Goal: Task Accomplishment & Management: Complete application form

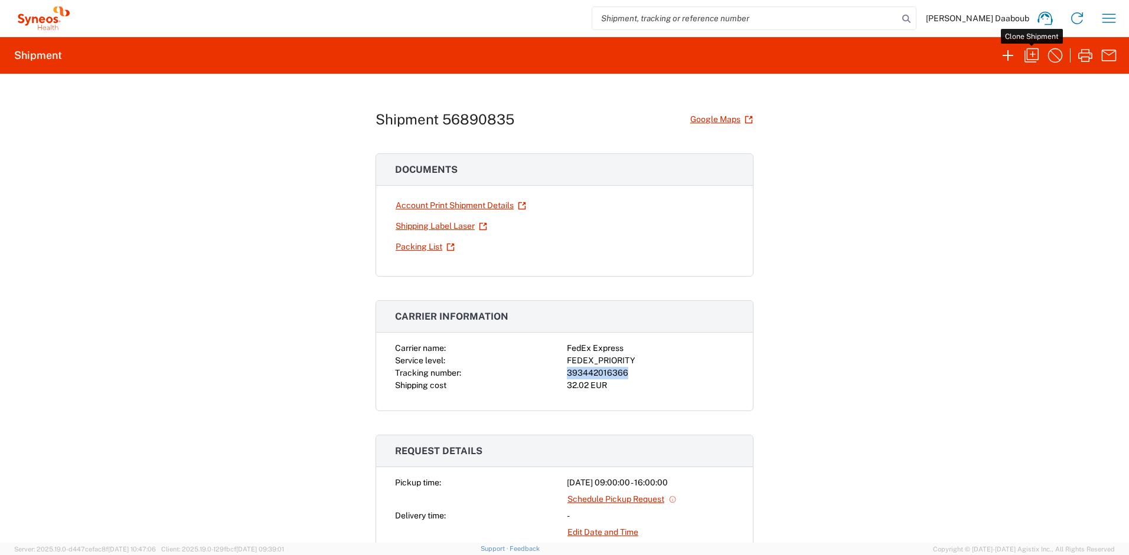
click at [1037, 60] on icon "button" at bounding box center [1031, 55] width 19 height 19
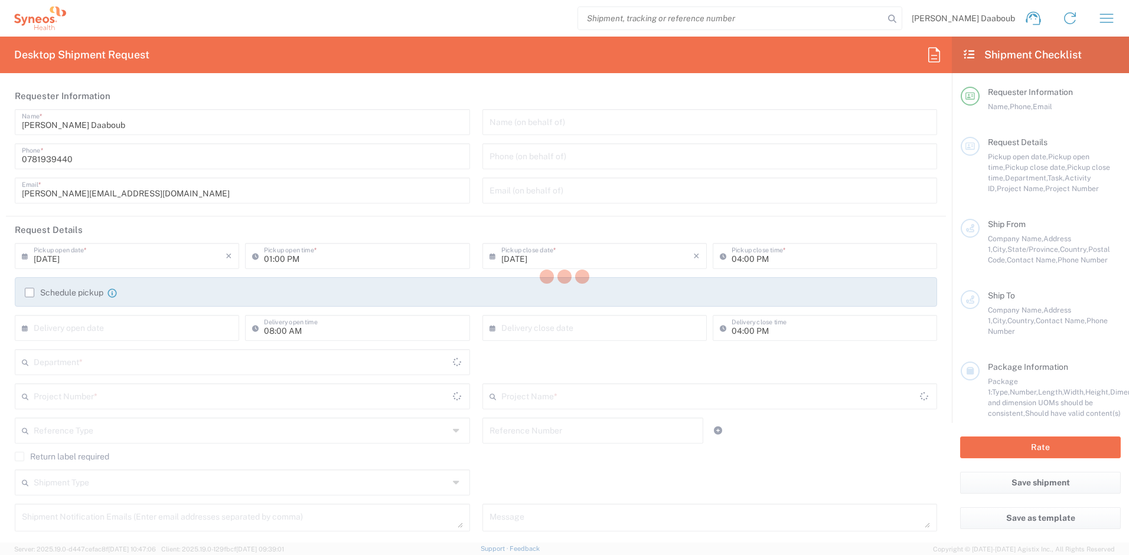
type input "09:00 AM"
type textarea "[PERSON_NAME][EMAIL_ADDRESS][DOMAIN_NAME]"
type input "Syneos Health France SARL"
type input "Syneos Health"
type input "[STREET_ADDRESS][PERSON_NAME]"
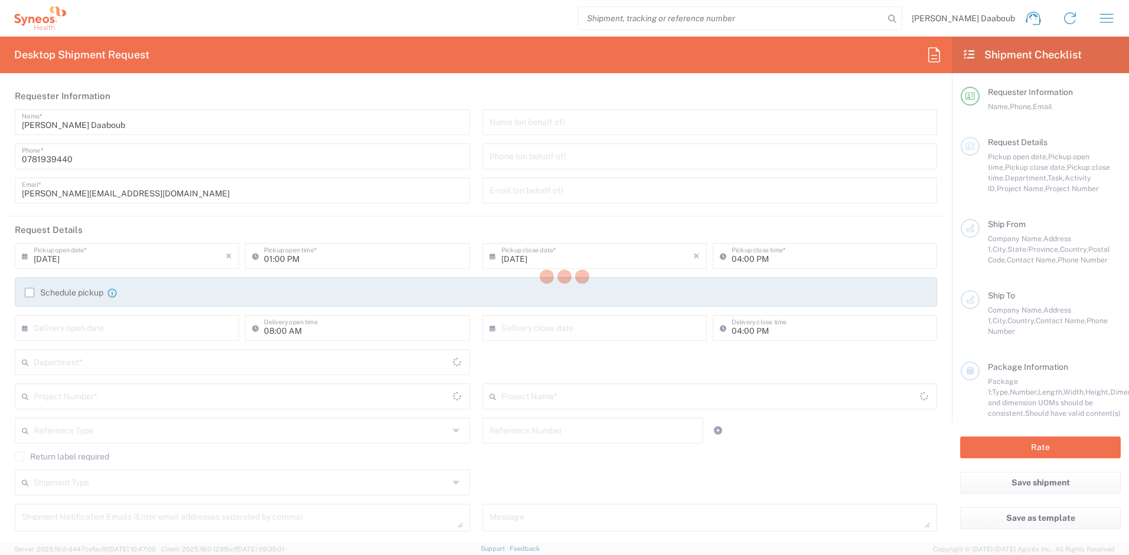
type input "UPON Building"
type input "[GEOGRAPHIC_DATA]"
type input "75014"
type input "[PERSON_NAME] Daaboub"
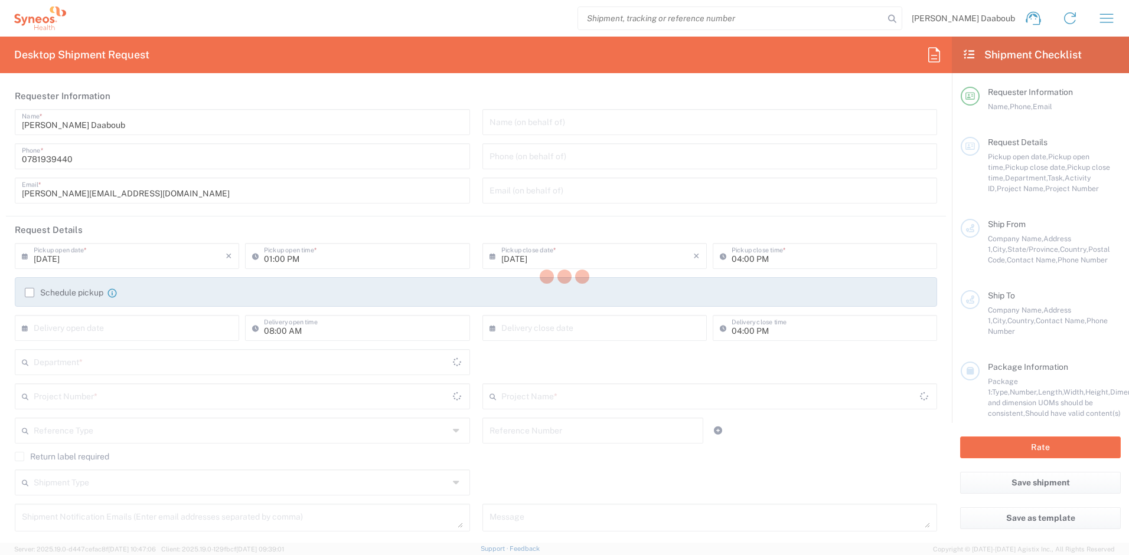
type input "0781939440"
type input "[PERSON_NAME][EMAIL_ADDRESS][DOMAIN_NAME]"
type input "[PERSON_NAME]"
type input "[STREET_ADDRESS][PERSON_NAME][PERSON_NAME]"
type input "Antibes"
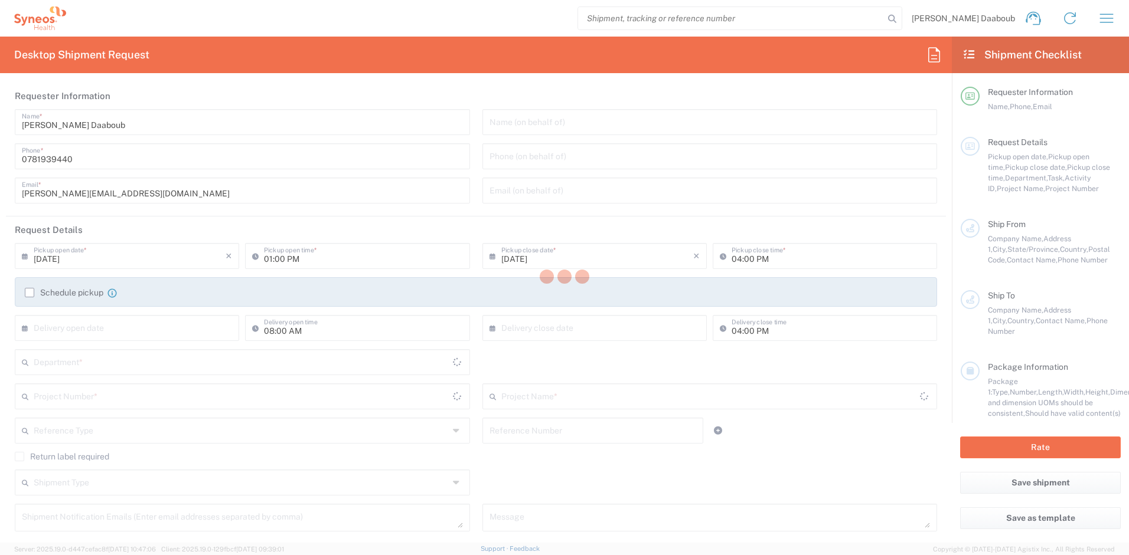
type input "[GEOGRAPHIC_DATA]"
type input "06160"
type input "[PERSON_NAME]"
type input "0618381153"
type input "[PERSON_NAME][EMAIL_ADDRESS][DOMAIN_NAME]"
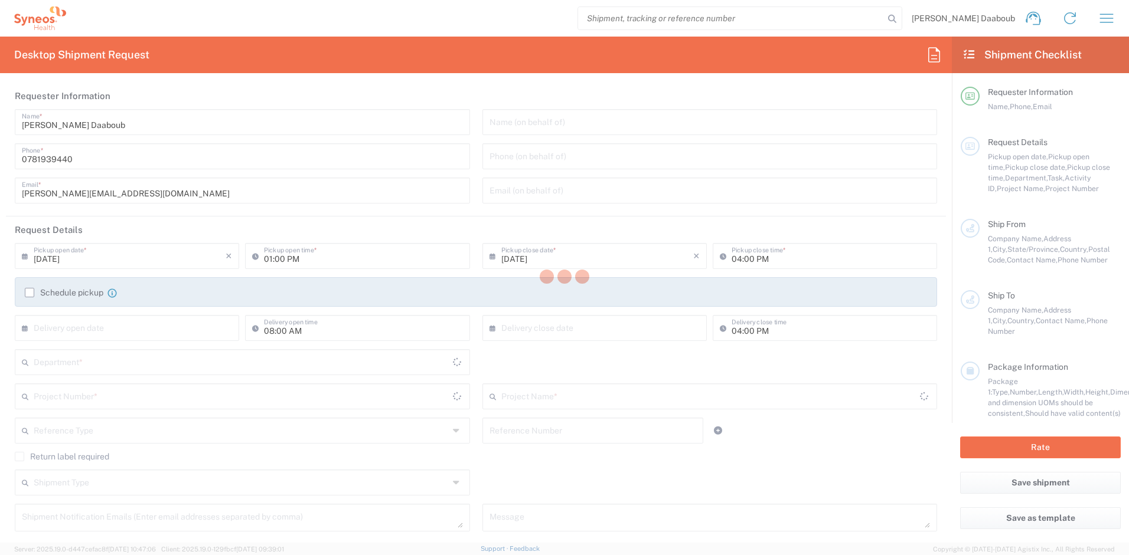
type input "Sender/Shipper"
type input "Not Sold"
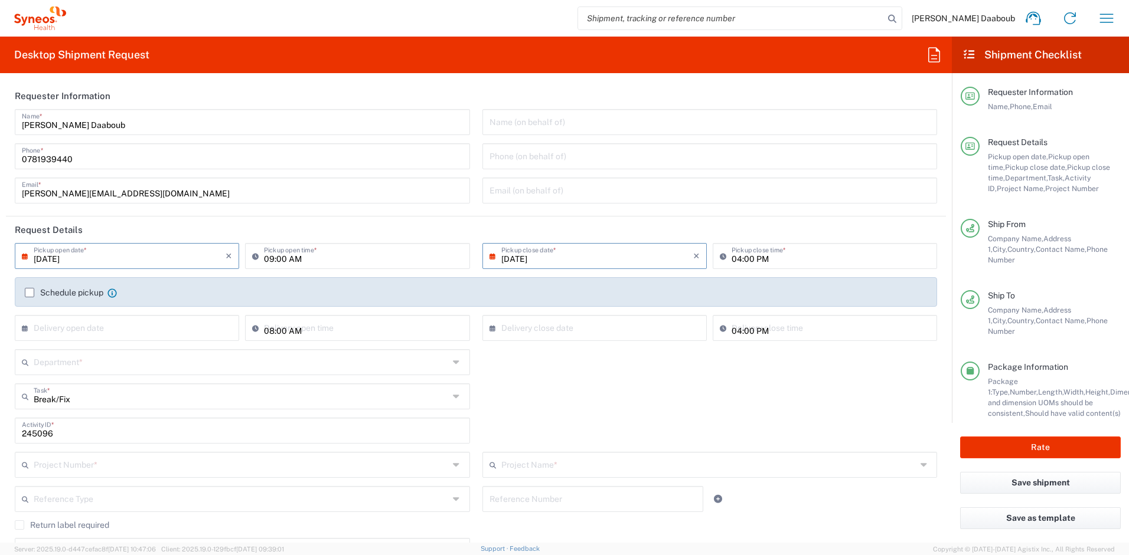
type input "Your Packaging"
type input "[GEOGRAPHIC_DATA]"
type input "4510 DEPARTMENTAL EXPENSE"
type input "4510"
type input "4510 DEPARTMENTAL EXPENSE"
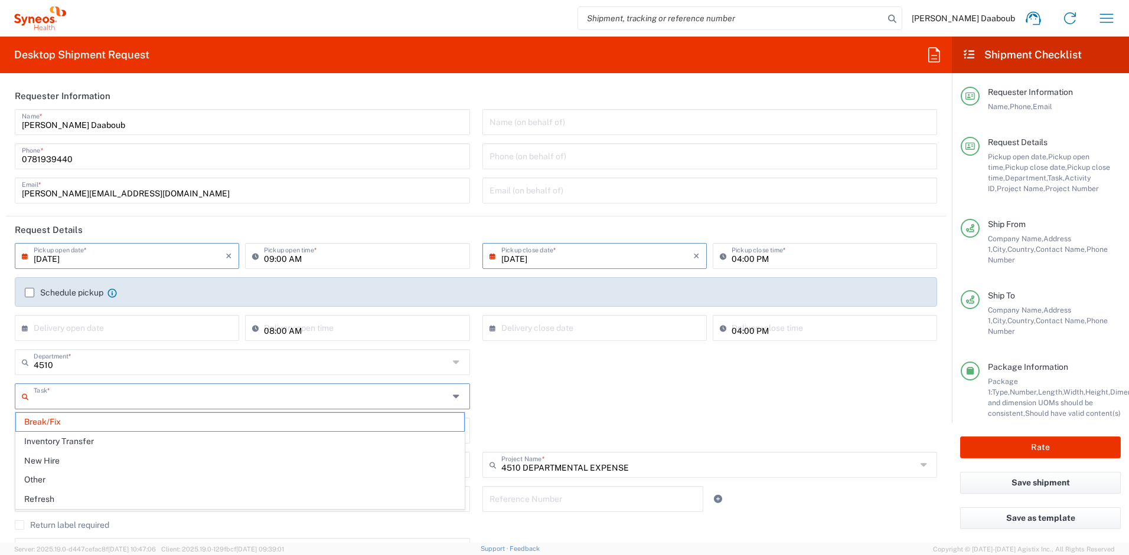
click at [77, 402] on input "text" at bounding box center [241, 395] width 415 height 21
click at [73, 435] on span "Inventory Transfer" at bounding box center [240, 442] width 448 height 18
type input "Inventory Transfer"
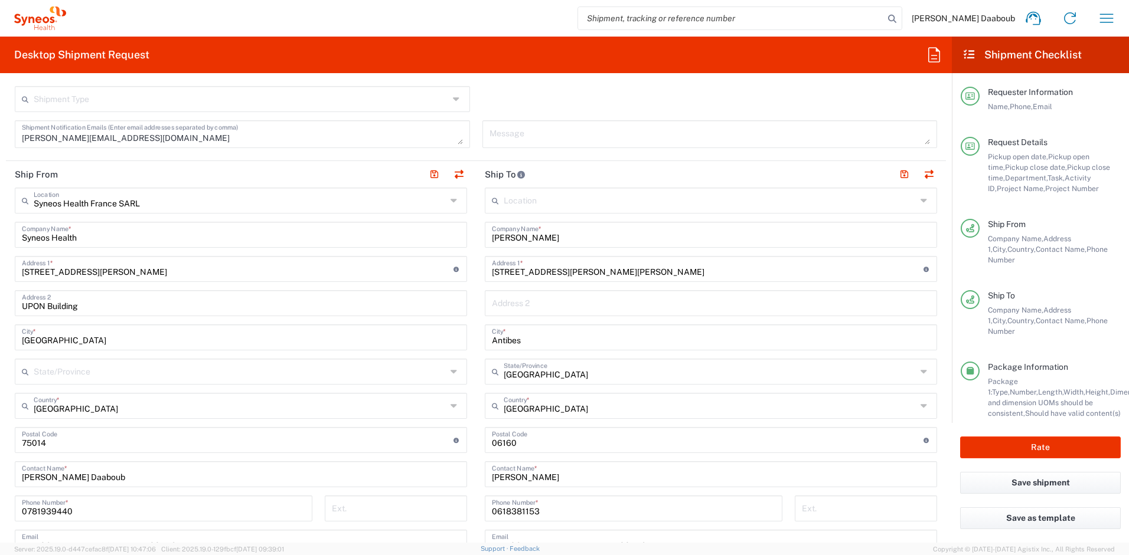
scroll to position [498, 0]
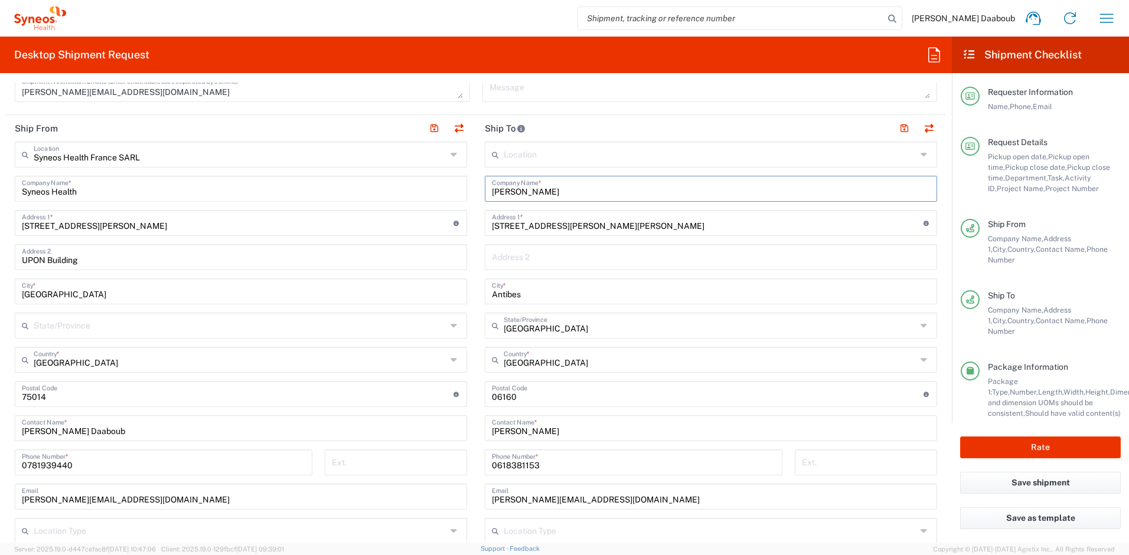
click at [531, 186] on input "[PERSON_NAME]" at bounding box center [711, 188] width 438 height 21
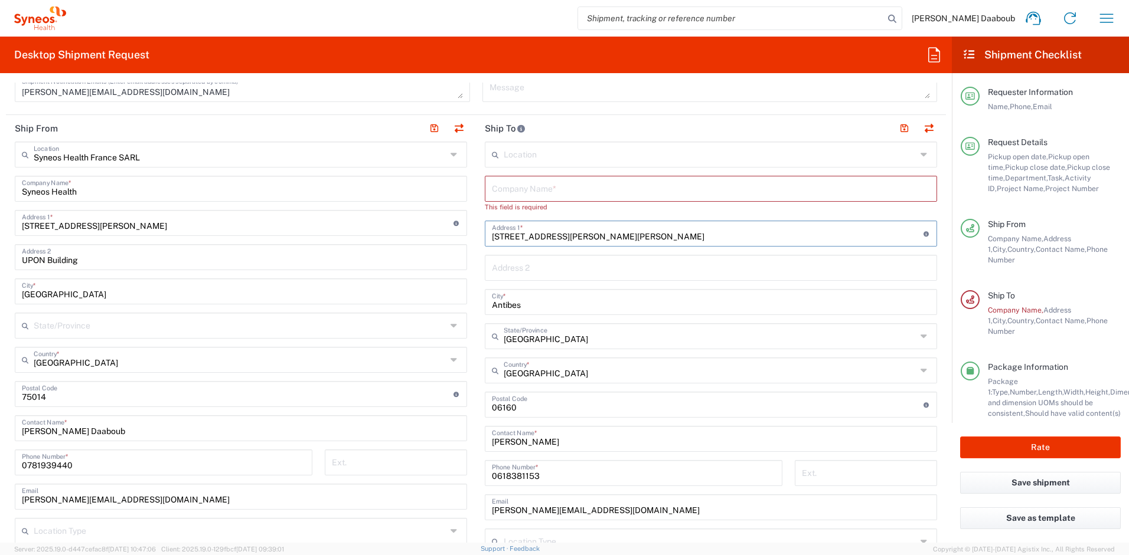
click at [553, 231] on input "[STREET_ADDRESS][PERSON_NAME][PERSON_NAME]" at bounding box center [708, 233] width 432 height 21
click at [554, 232] on input "[STREET_ADDRESS][PERSON_NAME][PERSON_NAME]" at bounding box center [708, 233] width 432 height 21
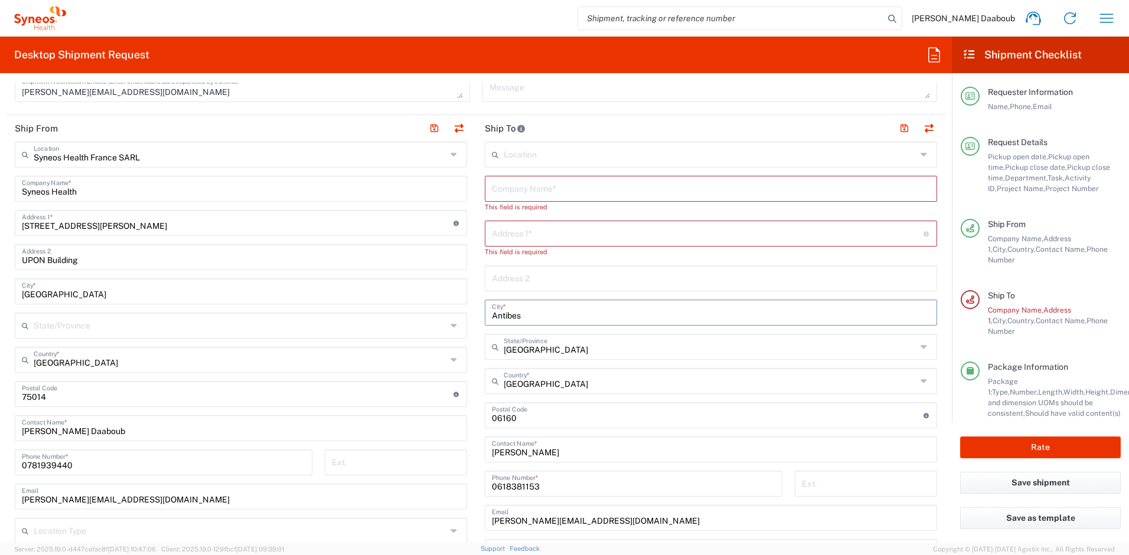
click at [525, 305] on input "Antibes" at bounding box center [711, 312] width 438 height 21
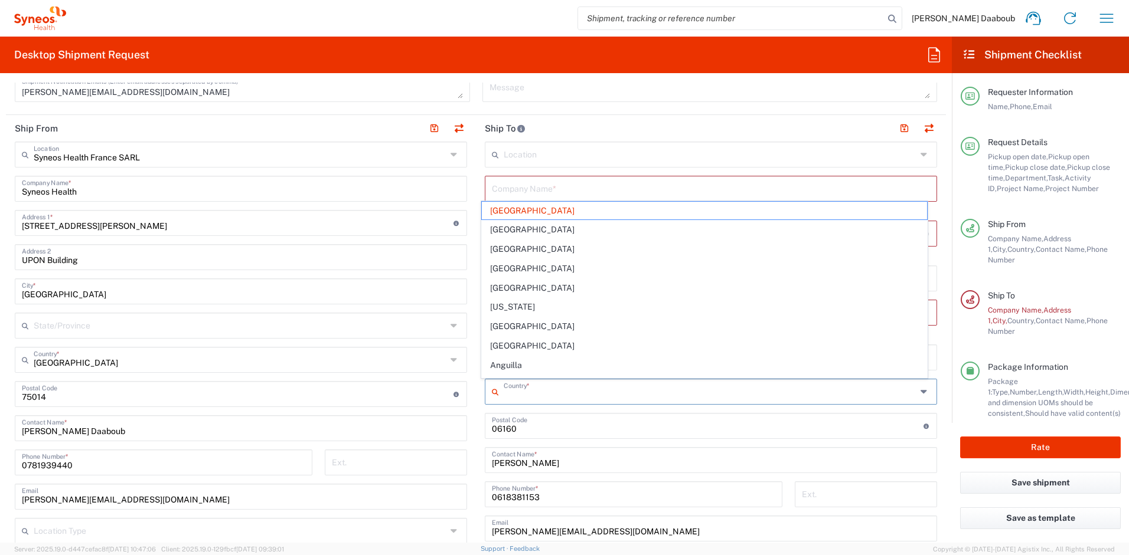
click at [517, 384] on input "text" at bounding box center [710, 391] width 413 height 21
click at [505, 419] on input "undefined" at bounding box center [708, 425] width 432 height 21
type input "[GEOGRAPHIC_DATA]"
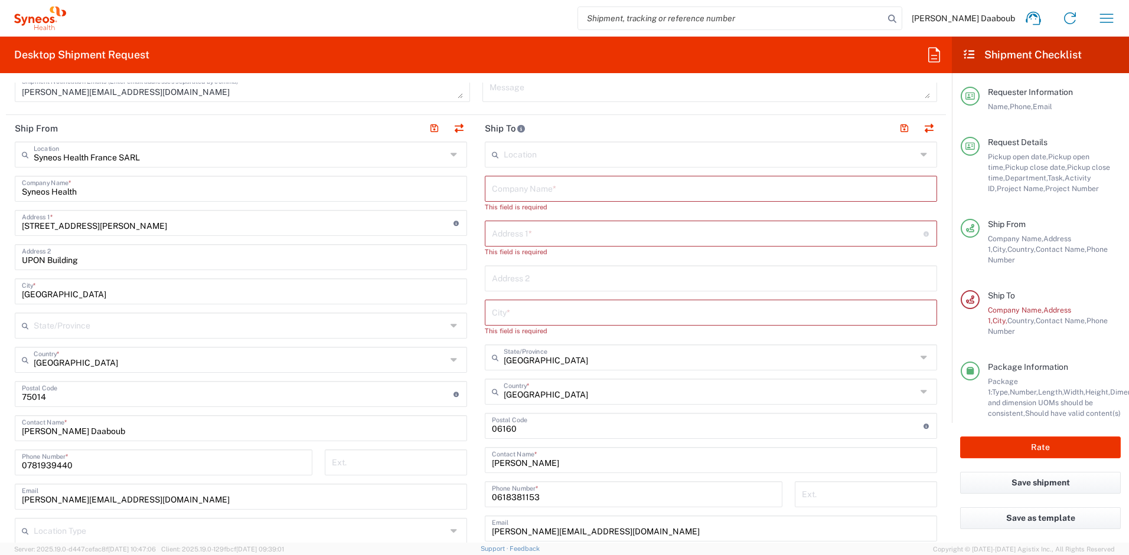
click at [510, 406] on div "Location [PERSON_NAME] LLC-[GEOGRAPHIC_DATA] [GEOGRAPHIC_DATA] [GEOGRAPHIC_DATA…" at bounding box center [711, 406] width 452 height 528
click at [514, 397] on input "text" at bounding box center [710, 391] width 413 height 21
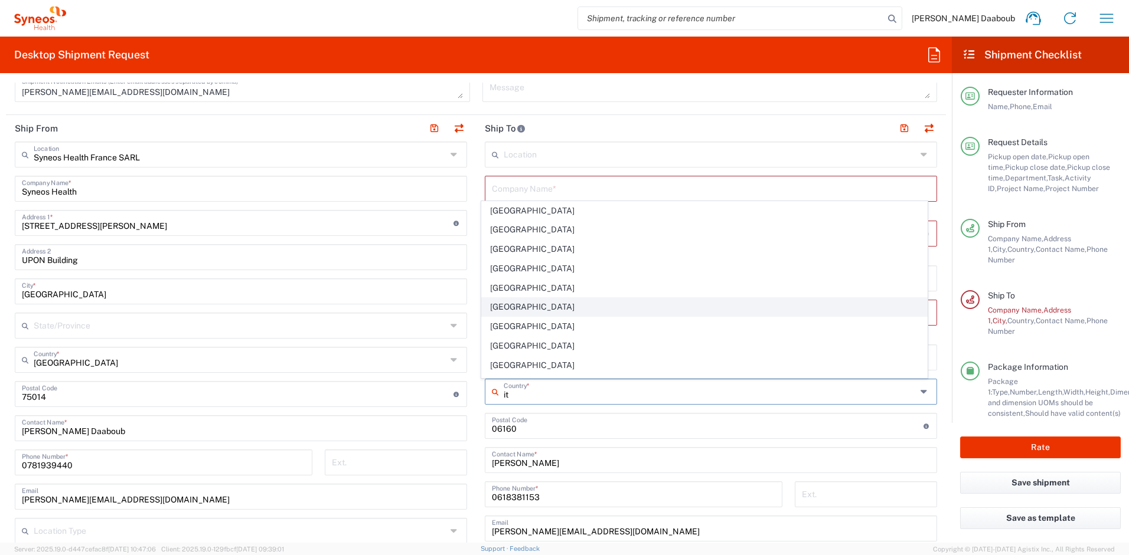
click at [493, 312] on span "[GEOGRAPHIC_DATA]" at bounding box center [705, 307] width 446 height 18
type input "[GEOGRAPHIC_DATA]"
type input "Sender/Shipper"
type input "Delivery Duty Paid"
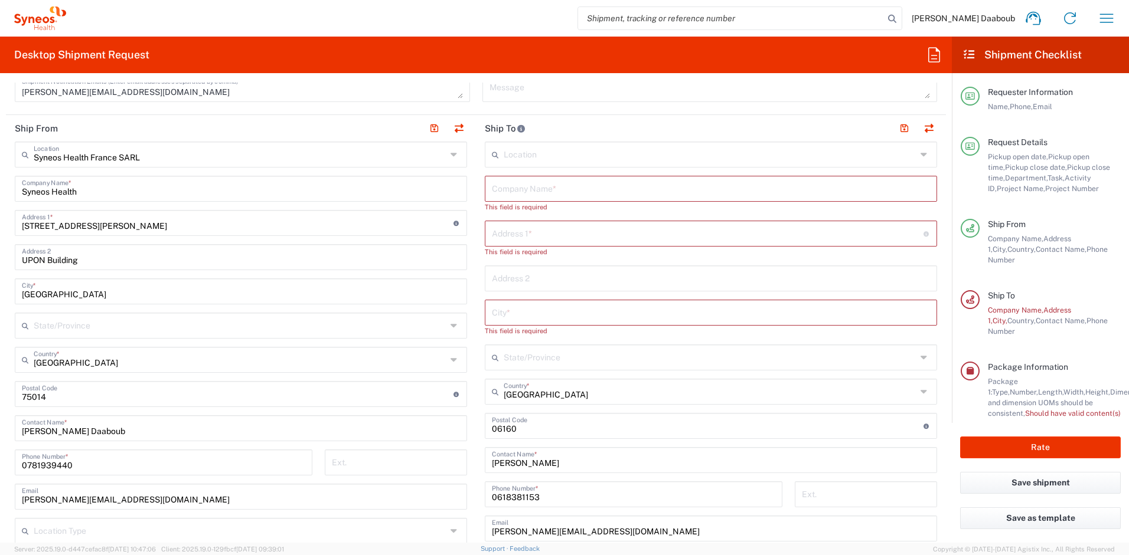
click at [499, 436] on div "Postal Code Enter Postal Code here" at bounding box center [711, 426] width 452 height 26
click at [503, 432] on input "undefined" at bounding box center [708, 425] width 432 height 21
click at [521, 464] on input "[PERSON_NAME]" at bounding box center [711, 459] width 438 height 21
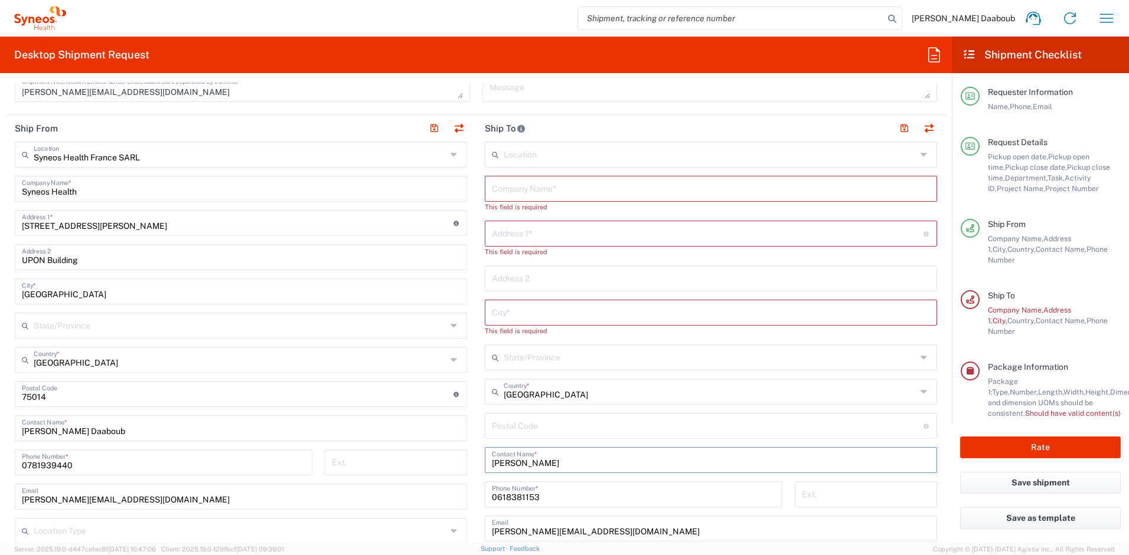
click at [521, 463] on input "[PERSON_NAME]" at bounding box center [711, 459] width 438 height 21
click at [532, 498] on input "0618381153" at bounding box center [633, 504] width 283 height 21
click at [507, 512] on input "0618381153" at bounding box center [633, 504] width 283 height 21
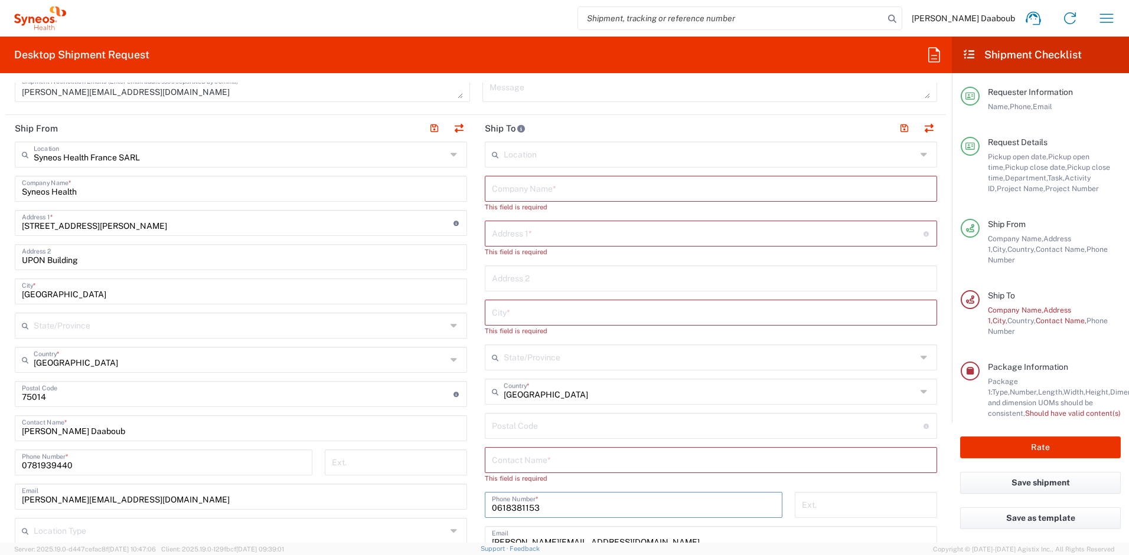
click at [507, 512] on input "0618381153" at bounding box center [633, 504] width 283 height 21
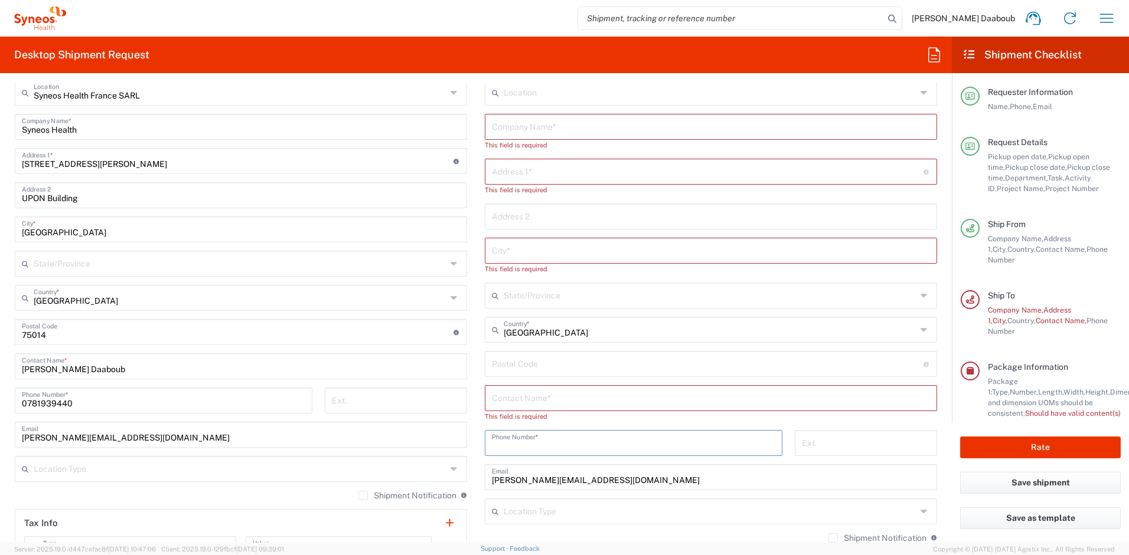
scroll to position [607, 0]
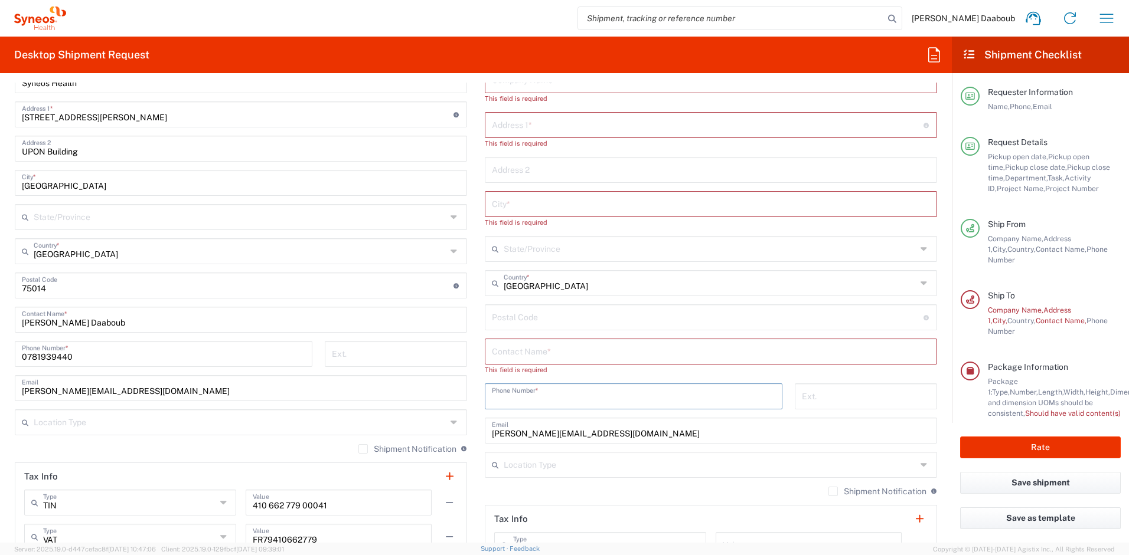
click at [560, 437] on input "[PERSON_NAME][EMAIL_ADDRESS][DOMAIN_NAME]" at bounding box center [711, 430] width 438 height 21
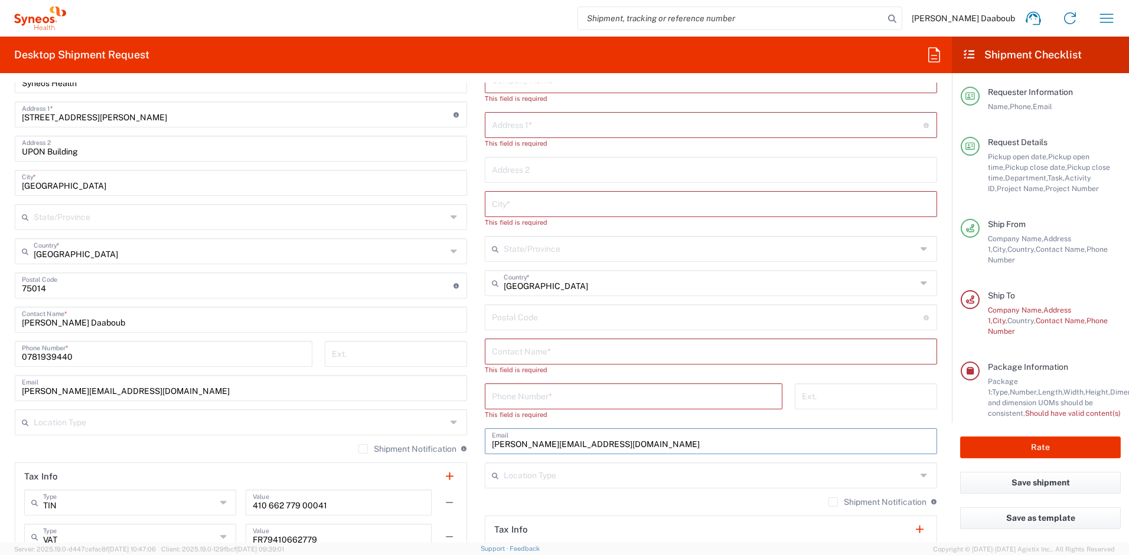
click at [560, 437] on input "[PERSON_NAME][EMAIL_ADDRESS][DOMAIN_NAME]" at bounding box center [711, 440] width 438 height 21
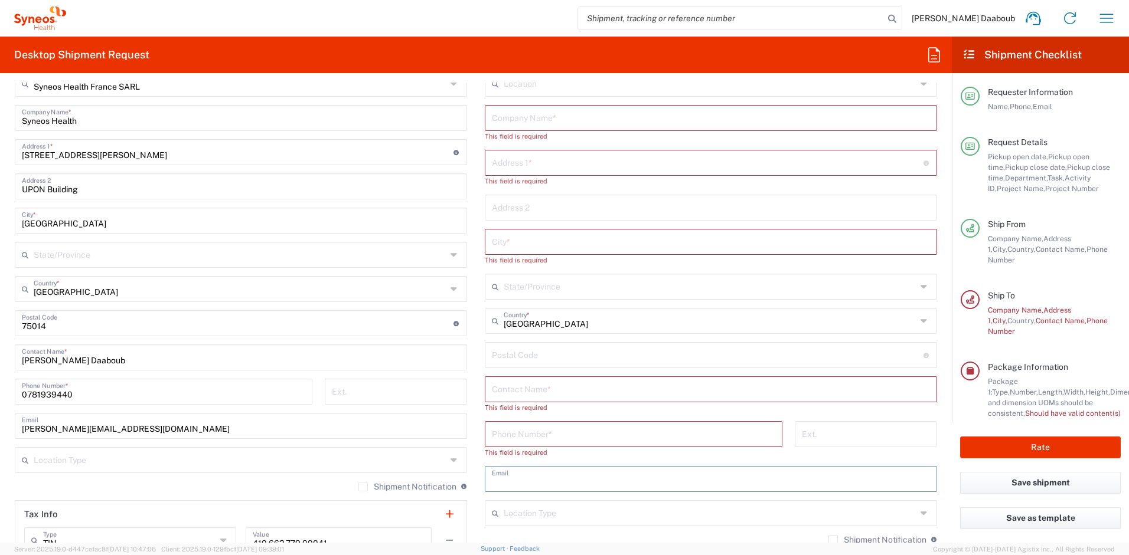
scroll to position [498, 0]
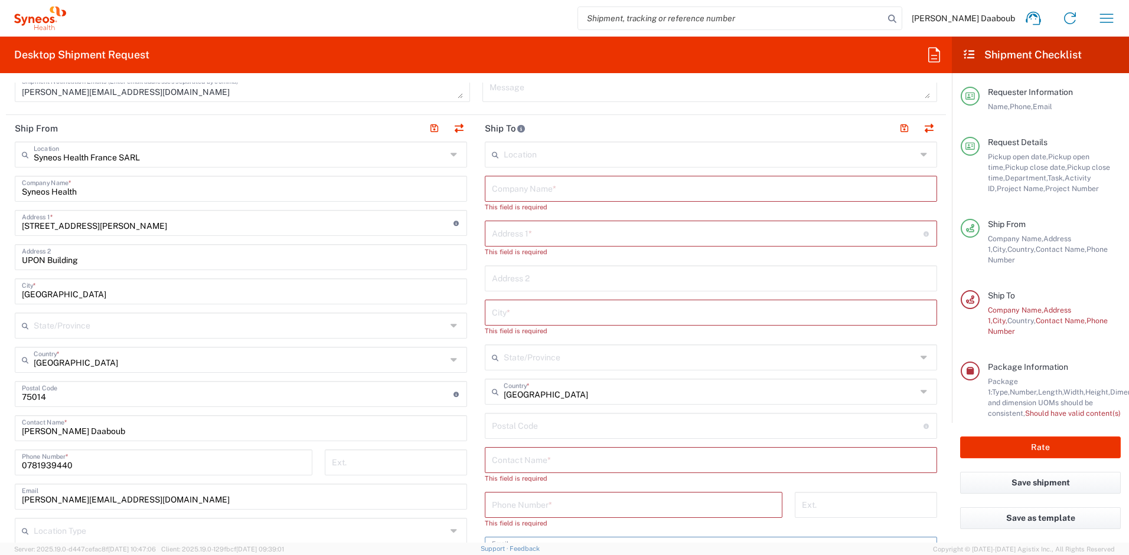
click at [525, 193] on input "text" at bounding box center [711, 188] width 438 height 21
drag, startPoint x: 577, startPoint y: 194, endPoint x: 464, endPoint y: 181, distance: 113.6
click at [464, 181] on div "Ship From Syneos Health [GEOGRAPHIC_DATA] SARL Location Syneos Health [GEOGRAPH…" at bounding box center [476, 413] width 940 height 596
type input "[PERSON_NAME]"
click at [543, 462] on div "Contact Name *" at bounding box center [711, 450] width 452 height 26
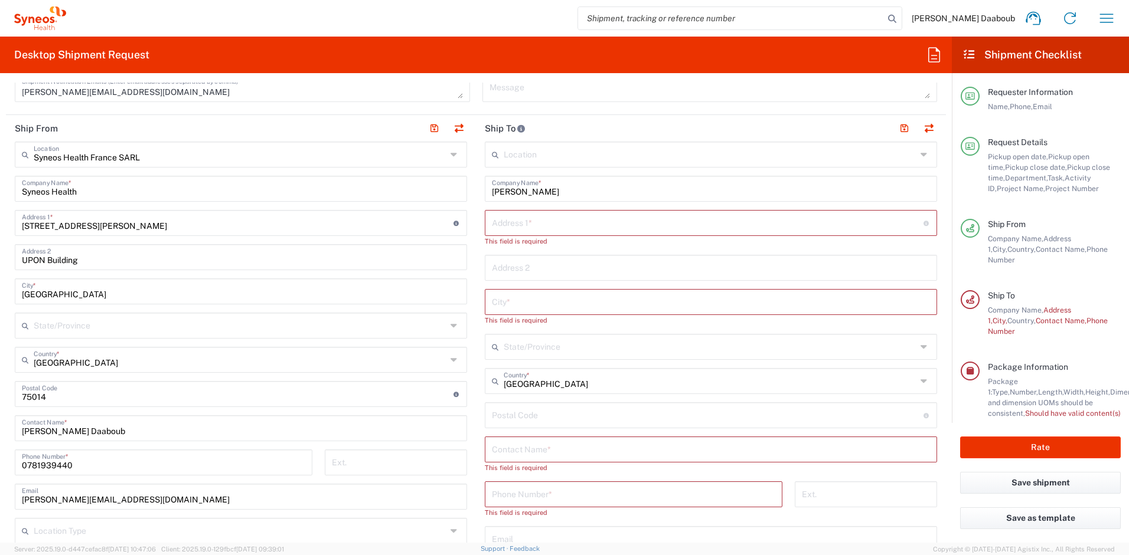
click at [541, 460] on div "Contact Name *" at bounding box center [711, 450] width 452 height 26
click at [541, 457] on input "text" at bounding box center [711, 449] width 438 height 21
paste input "[PERSON_NAME]"
type input "[PERSON_NAME]"
click at [520, 385] on input "[GEOGRAPHIC_DATA]" at bounding box center [710, 380] width 413 height 21
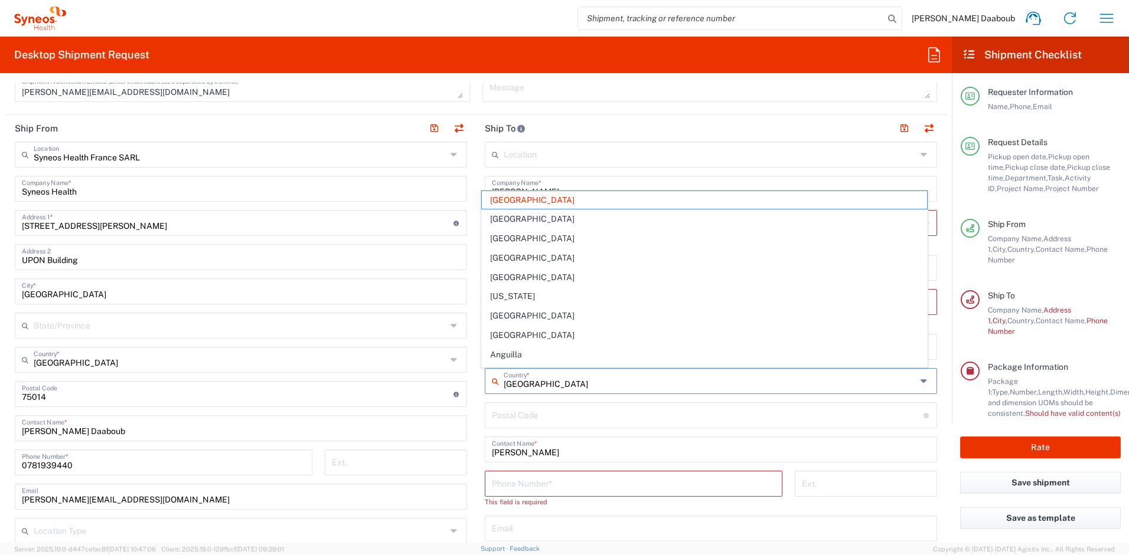
click at [520, 385] on input "[GEOGRAPHIC_DATA]" at bounding box center [710, 380] width 413 height 21
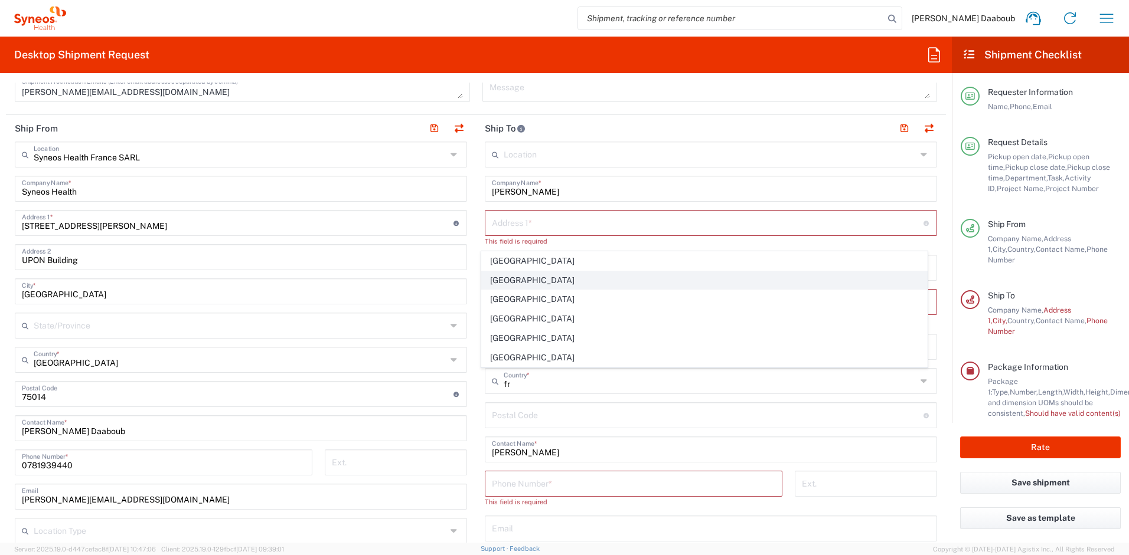
click at [498, 279] on span "[GEOGRAPHIC_DATA]" at bounding box center [705, 281] width 446 height 18
type input "[GEOGRAPHIC_DATA]"
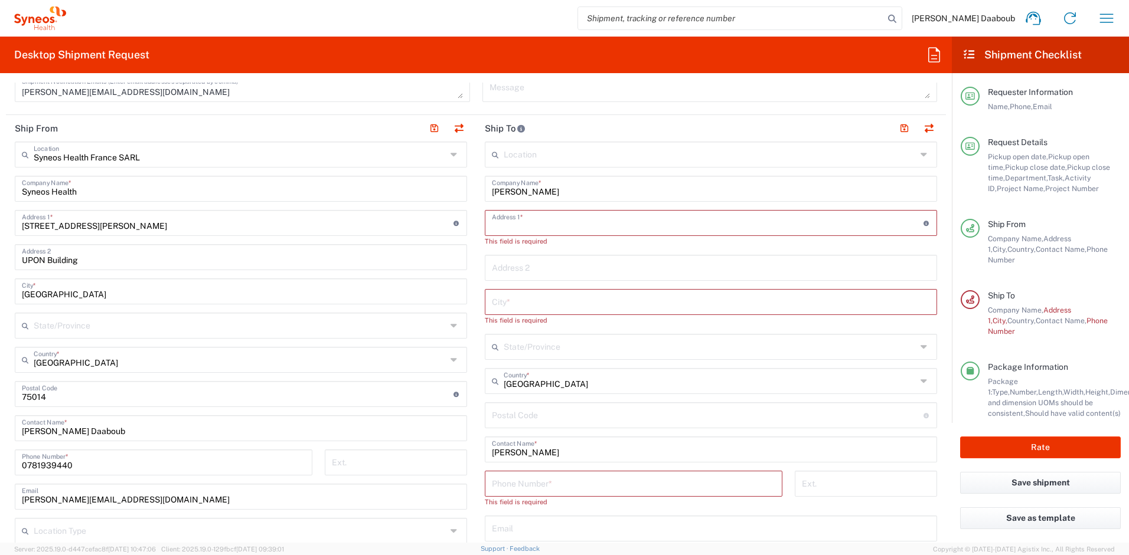
click at [540, 226] on input "text" at bounding box center [708, 222] width 432 height 21
paste input "[STREET_ADDRESS]"
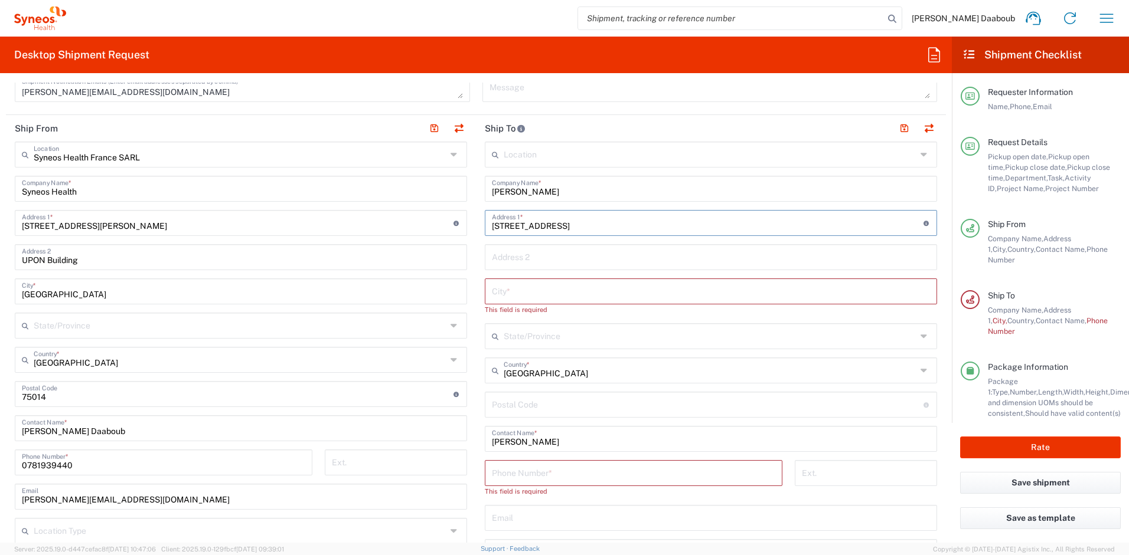
type input "[STREET_ADDRESS]"
click at [542, 287] on input "text" at bounding box center [711, 290] width 438 height 21
paste input "Meudon"
type input "Meudon"
click at [561, 394] on input "undefined" at bounding box center [708, 393] width 432 height 21
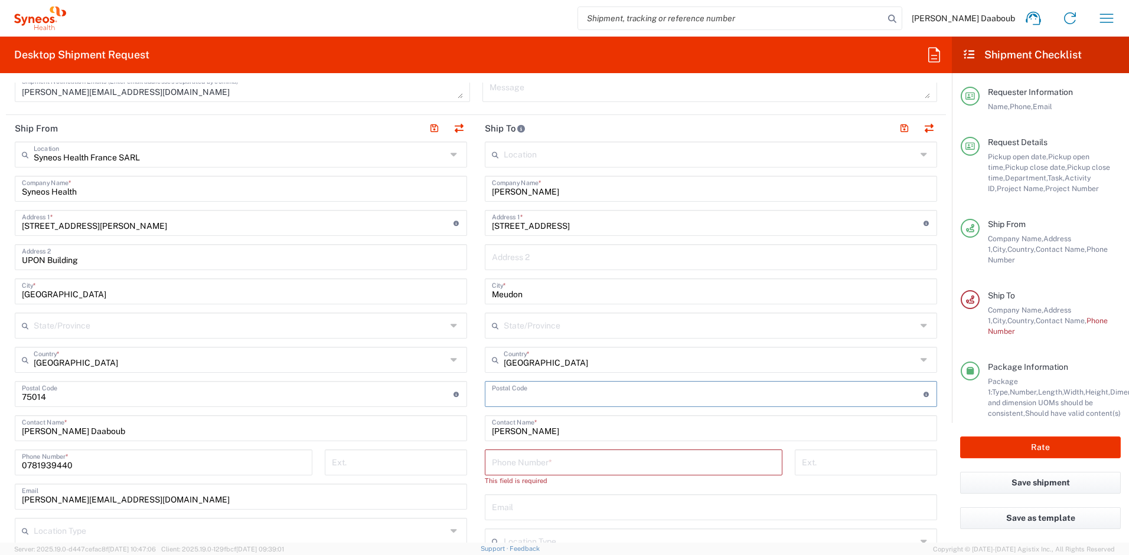
click at [561, 394] on input "undefined" at bounding box center [708, 393] width 432 height 21
paste input "92190"
type input "92190"
click at [556, 259] on input "text" at bounding box center [711, 256] width 438 height 21
paste input "(Escalier 6)"
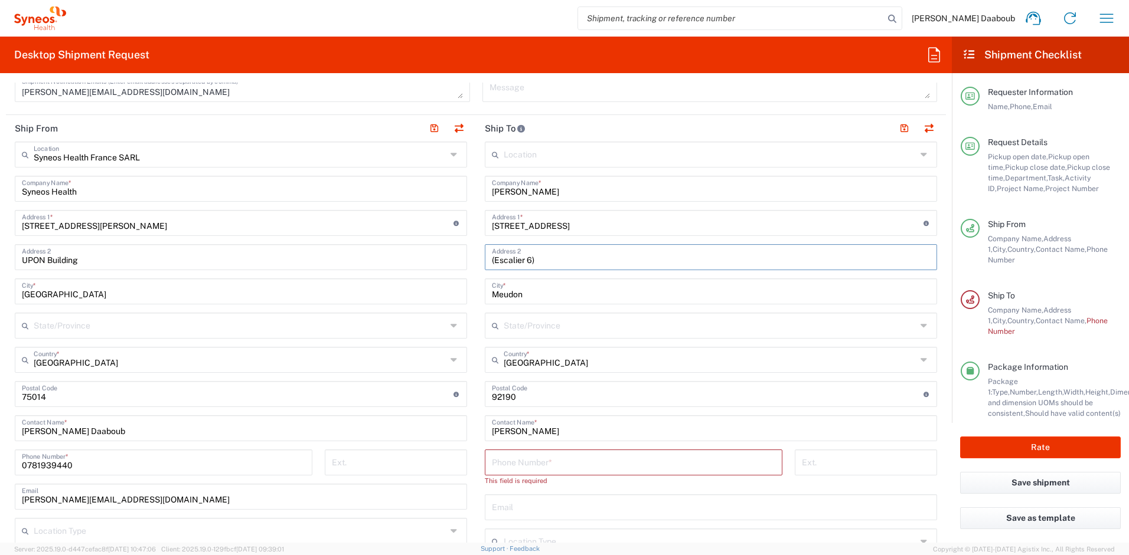
type input "(Escalier 6)"
click at [534, 503] on input "text" at bounding box center [711, 506] width 438 height 21
paste input "[PERSON_NAME][EMAIL_ADDRESS][DOMAIN_NAME]"
type input "[PERSON_NAME][EMAIL_ADDRESS][DOMAIN_NAME]"
click at [527, 465] on input "tel" at bounding box center [633, 462] width 283 height 21
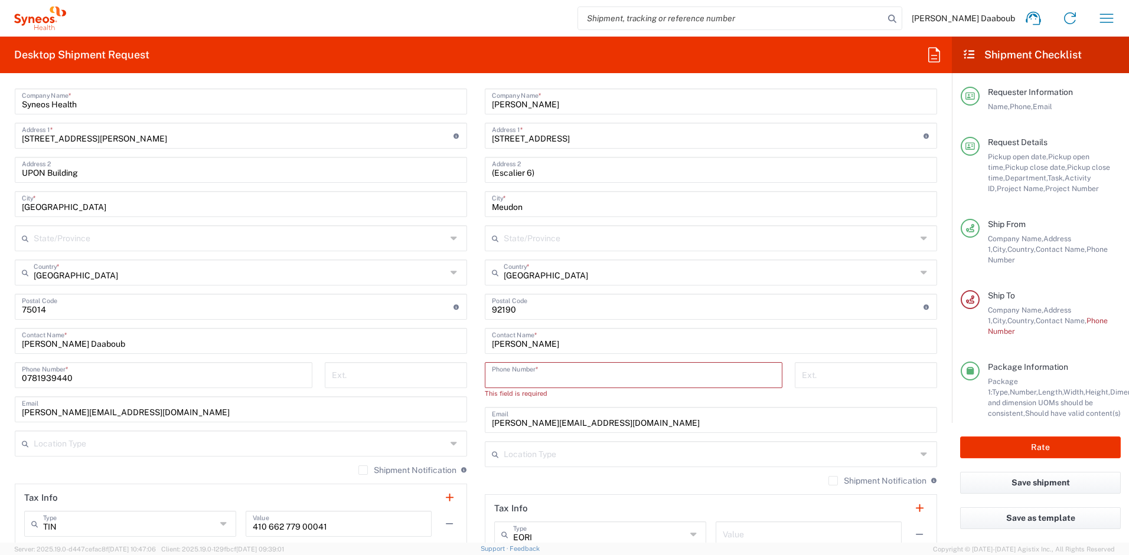
scroll to position [602, 0]
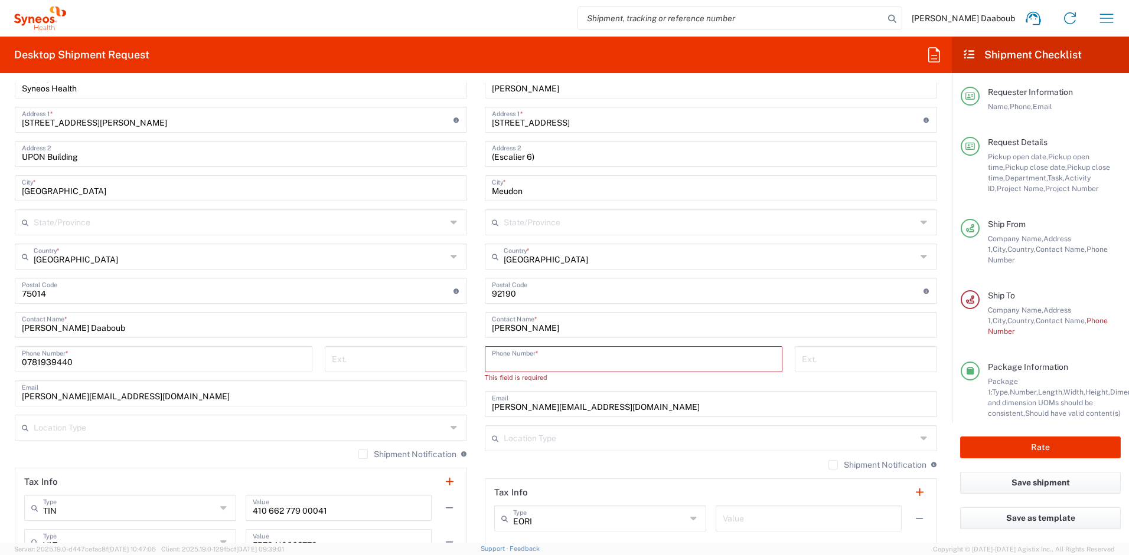
click at [622, 460] on div "Shipment Notification If checked, a shipment notification email will be sent to…" at bounding box center [711, 469] width 452 height 19
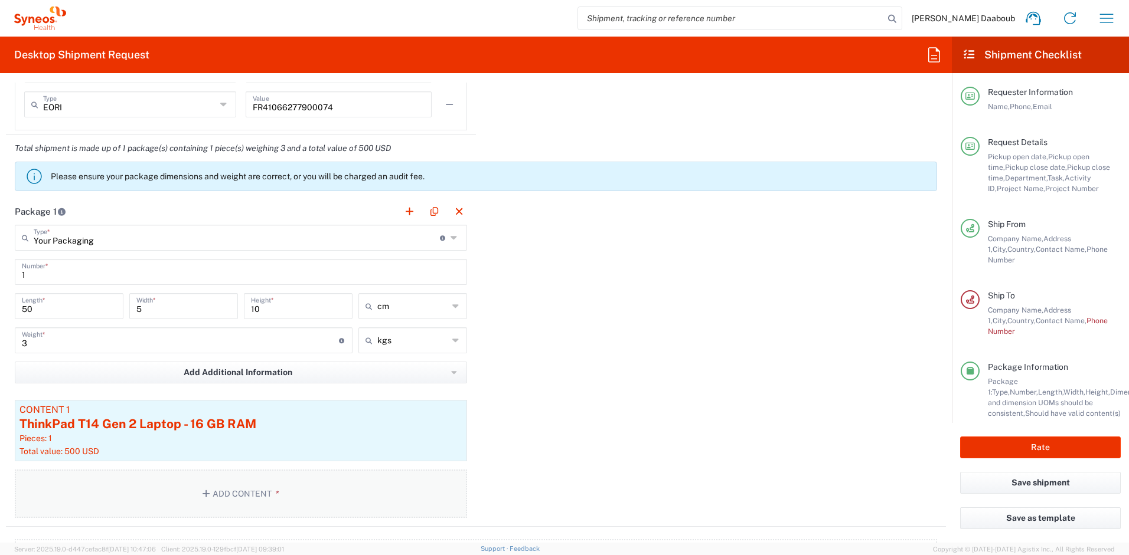
scroll to position [1151, 0]
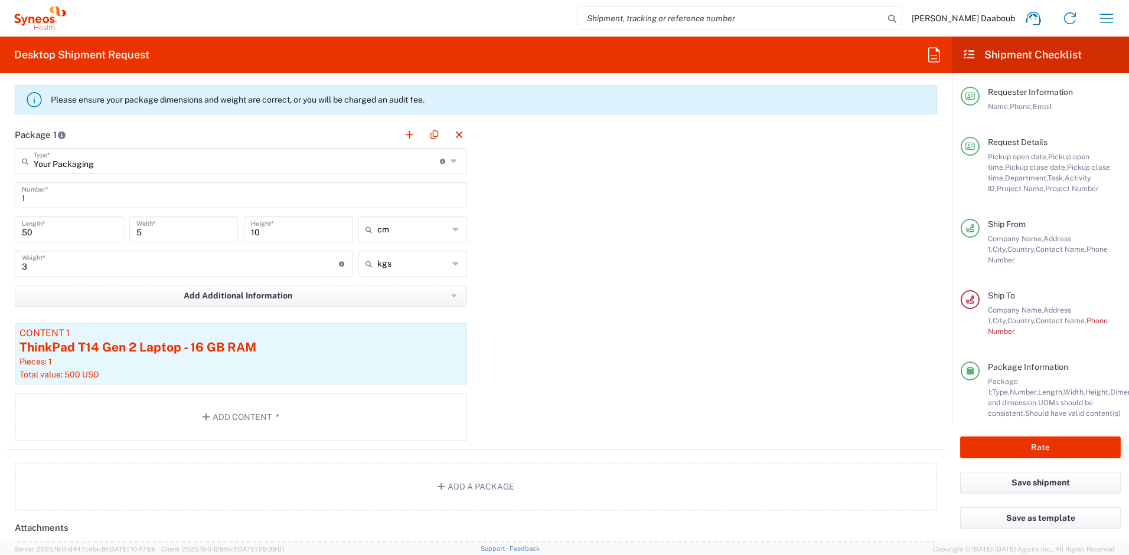
click at [176, 227] on input "5" at bounding box center [183, 228] width 94 height 21
click at [300, 230] on input "10" at bounding box center [298, 228] width 94 height 21
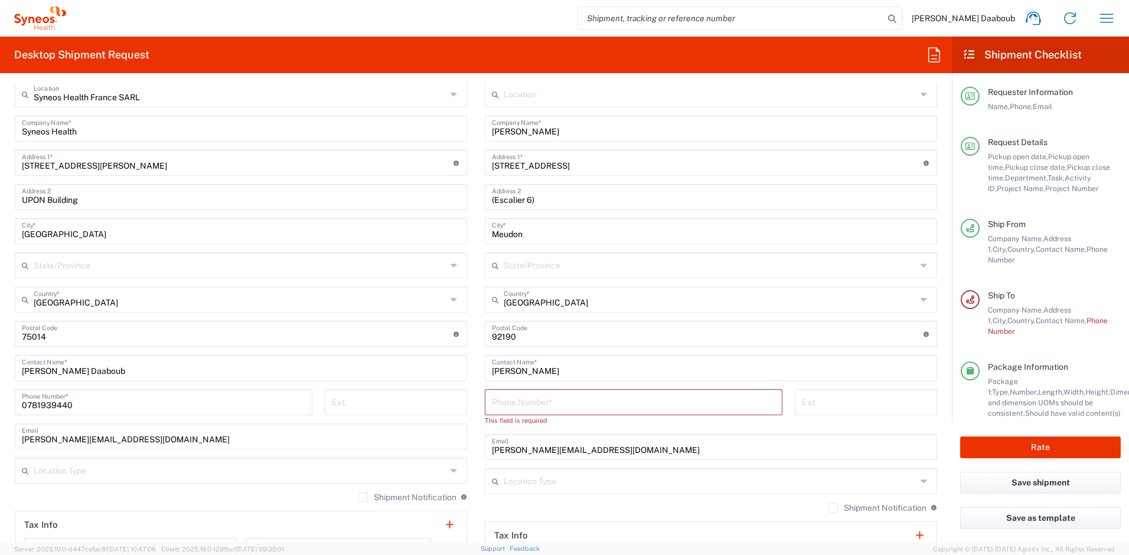
scroll to position [558, 0]
click at [578, 410] on input "tel" at bounding box center [633, 402] width 283 height 21
paste input "[PHONE_NUMBER]"
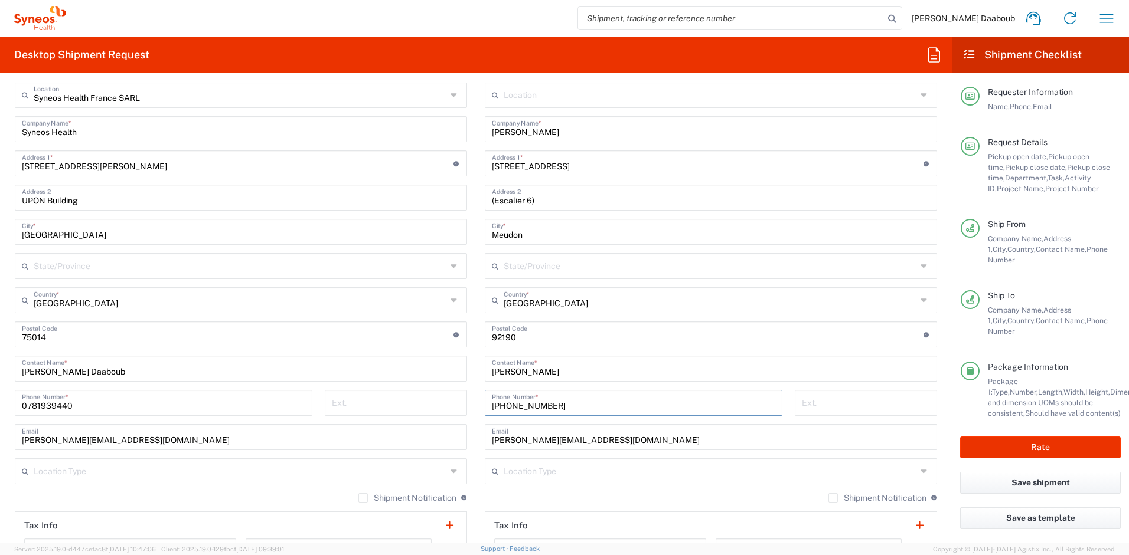
click at [515, 407] on input "[PHONE_NUMBER]" at bounding box center [633, 402] width 283 height 21
click at [508, 406] on input "+33 (651482237" at bounding box center [633, 402] width 283 height 21
type input "[PHONE_NUMBER]"
click at [1041, 446] on button "Rate" at bounding box center [1040, 448] width 161 height 22
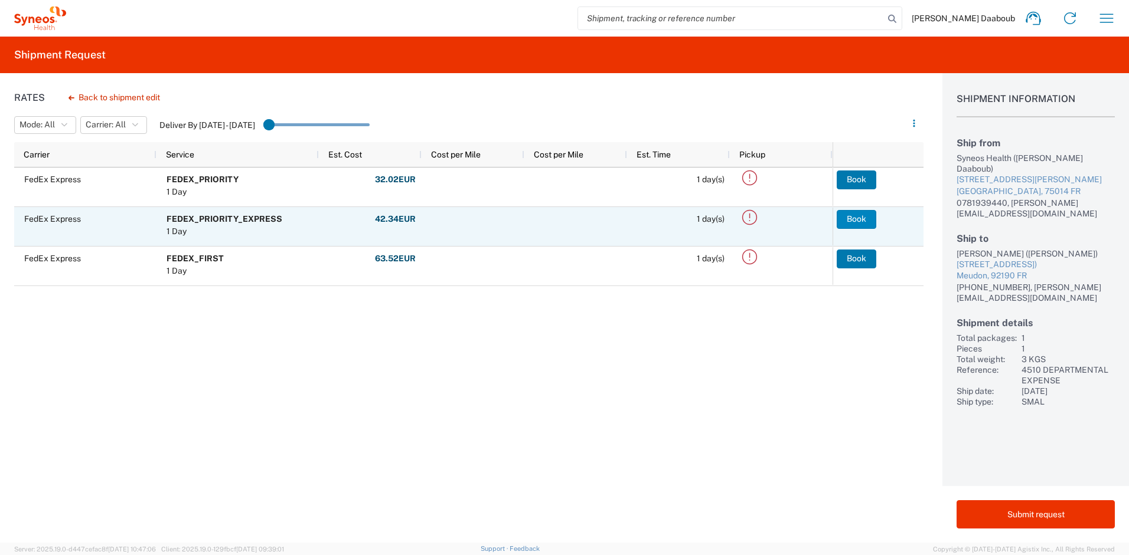
click at [865, 218] on button "Book" at bounding box center [856, 219] width 40 height 19
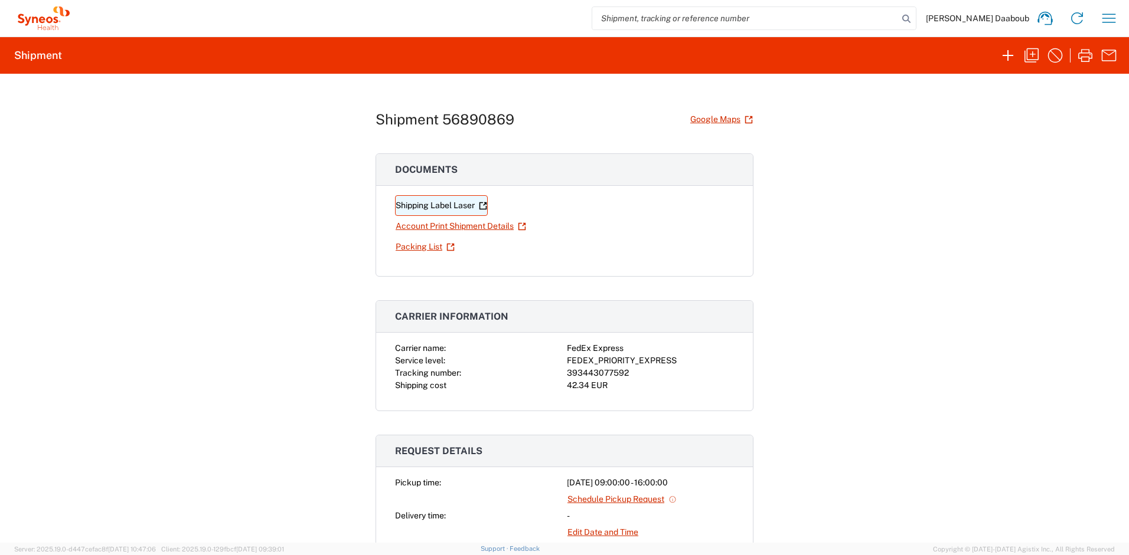
click at [448, 205] on link "Shipping Label Laser" at bounding box center [441, 205] width 93 height 21
